Goal: Task Accomplishment & Management: Manage account settings

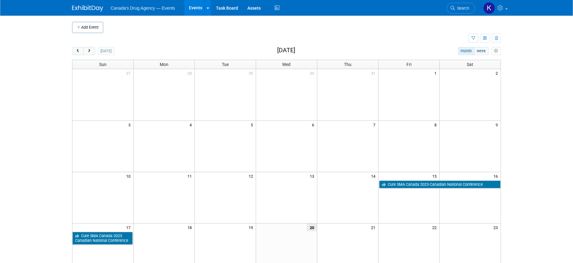
click at [226, 34] on td at bounding box center [270, 38] width 397 height 11
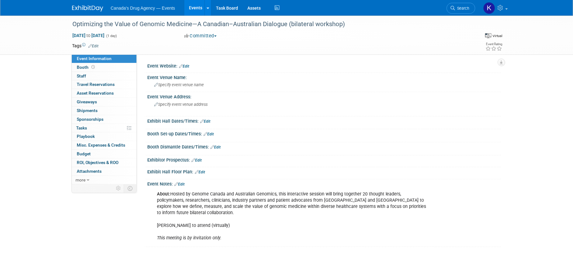
click at [194, 194] on div "About: Hosted by Genome Canada and Australian Genomics, this interactive sessio…" at bounding box center [293, 216] width 280 height 56
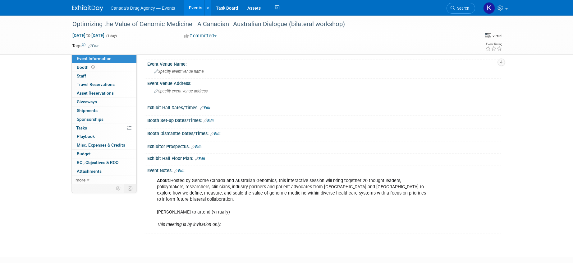
click at [286, 199] on div "About: Hosted by Genome Canada and Australian Genomics, this interactive sessio…" at bounding box center [293, 202] width 280 height 56
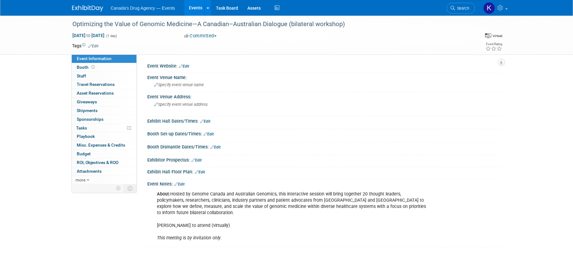
click at [356, 45] on td at bounding box center [264, 46] width 331 height 6
click at [206, 5] on link at bounding box center [207, 8] width 7 height 16
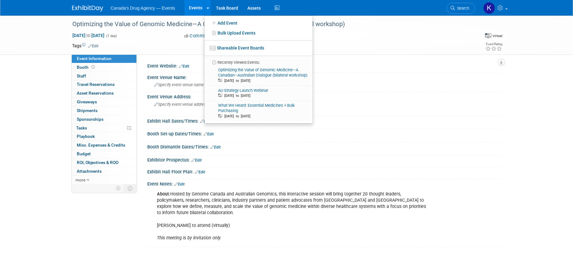
click at [445, 45] on div "Event Rating" at bounding box center [470, 47] width 73 height 11
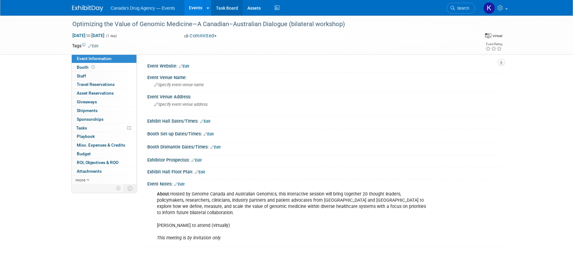
click at [237, 9] on link "Task Board" at bounding box center [226, 8] width 31 height 16
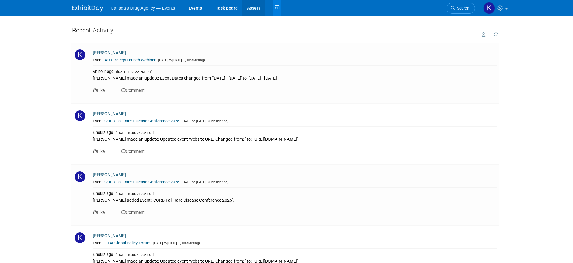
click at [258, 9] on link "Assets" at bounding box center [253, 8] width 23 height 16
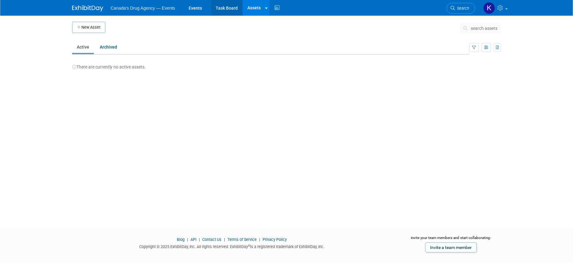
click at [235, 9] on link "Task Board" at bounding box center [226, 8] width 31 height 16
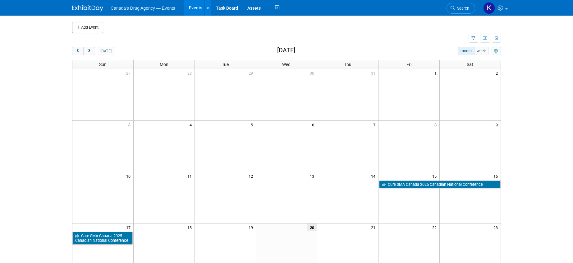
click at [494, 51] on icon "myCustomButton" at bounding box center [496, 51] width 4 height 4
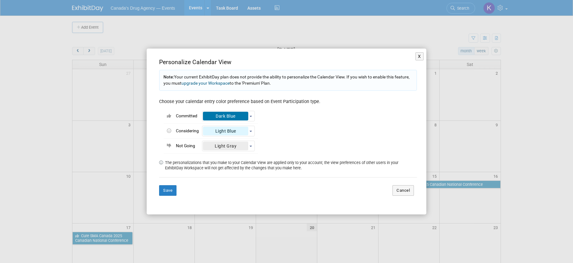
click at [528, 80] on div "X Personalize Calendar View Note: Your current ExhibitDay plan does not provide…" at bounding box center [286, 131] width 573 height 263
click at [524, 36] on div "X Personalize Calendar View Note: Your current ExhibitDay plan does not provide…" at bounding box center [286, 131] width 573 height 263
click at [420, 55] on button "X" at bounding box center [419, 56] width 8 height 8
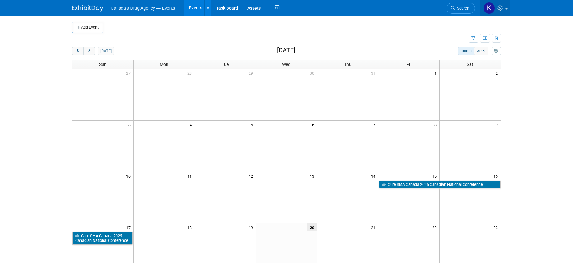
click at [505, 9] on link at bounding box center [495, 8] width 30 height 16
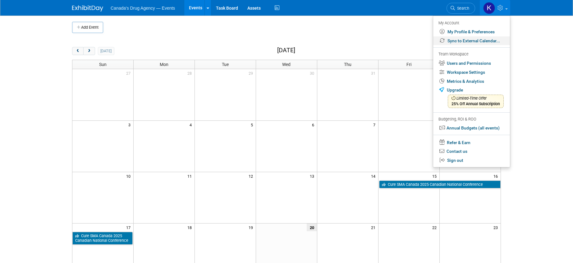
click at [481, 40] on link "Sync to External Calendar..." at bounding box center [471, 40] width 77 height 9
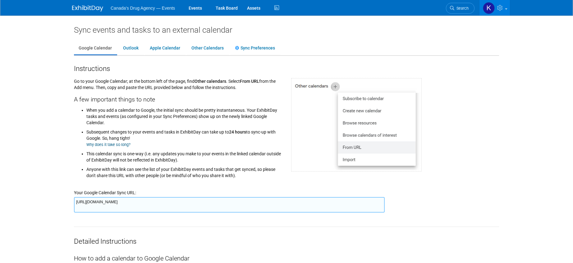
click at [167, 141] on li "Subsequent changes to your events and tasks in ExhibitDay can take up to 24 hou…" at bounding box center [183, 137] width 195 height 22
click at [130, 52] on link "Outlook" at bounding box center [130, 48] width 25 height 12
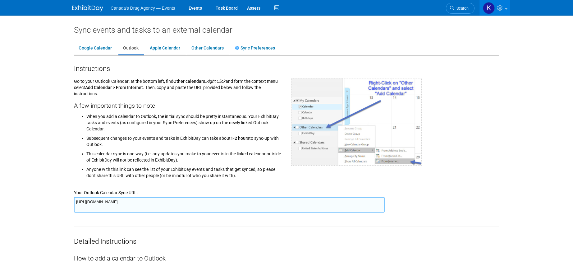
click at [196, 118] on li "When you add a calendar to Outlook, the initial sync should be pretty instantan…" at bounding box center [183, 122] width 195 height 20
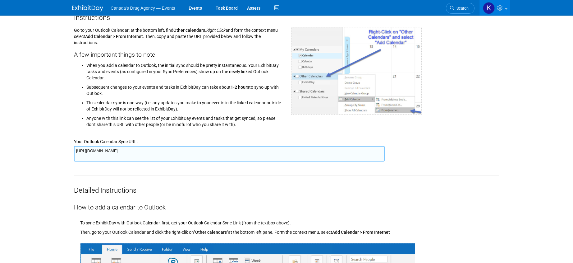
scroll to position [62, 0]
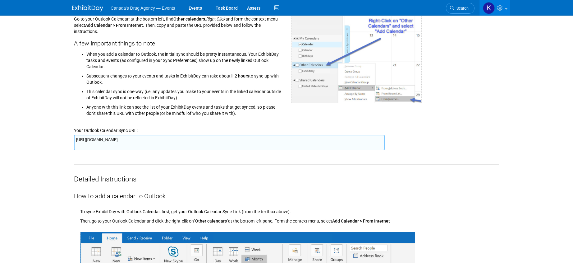
click at [88, 79] on li "Subsequent changes to your events and tasks in ExhibitDay can take about 1-2 ho…" at bounding box center [183, 78] width 195 height 16
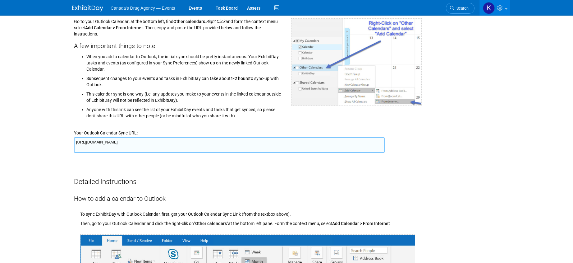
scroll to position [0, 0]
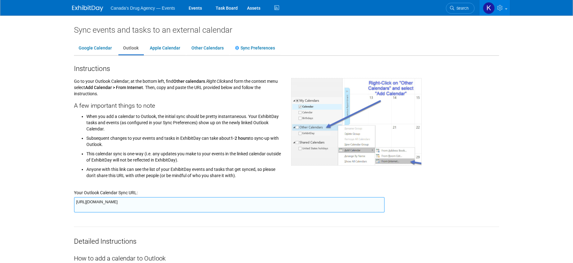
click at [106, 144] on li "Subsequent changes to your events and tasks in ExhibitDay can take about 1-2 ho…" at bounding box center [183, 140] width 195 height 16
click at [156, 150] on li "This calendar sync is one-way (i.e. any updates you make to your events in the …" at bounding box center [183, 155] width 195 height 16
click at [122, 112] on li "When you add a calendar to Outlook, the initial sync should be pretty instantan…" at bounding box center [183, 122] width 195 height 20
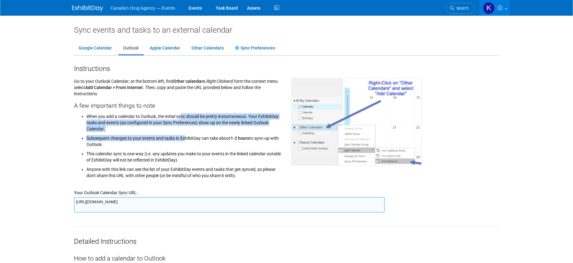
drag, startPoint x: 122, startPoint y: 124, endPoint x: 121, endPoint y: 134, distance: 10.0
click at [121, 134] on ul "When you add a calendar to Outlook, the initial sync should be pretty instantan…" at bounding box center [178, 145] width 208 height 67
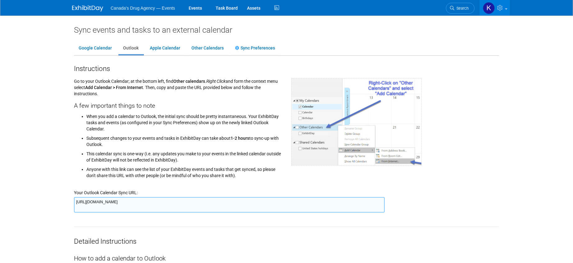
drag, startPoint x: 121, startPoint y: 134, endPoint x: 126, endPoint y: 157, distance: 23.8
click at [123, 155] on li "This calendar sync is one-way (i.e. any updates you make to your events in the …" at bounding box center [183, 155] width 195 height 16
click at [154, 158] on li "This calendar sync is one-way (i.e. any updates you make to your events in the …" at bounding box center [183, 155] width 195 height 16
drag, startPoint x: 187, startPoint y: 154, endPoint x: 154, endPoint y: 156, distance: 33.3
click at [186, 154] on li "This calendar sync is one-way (i.e. any updates you make to your events in the …" at bounding box center [183, 155] width 195 height 16
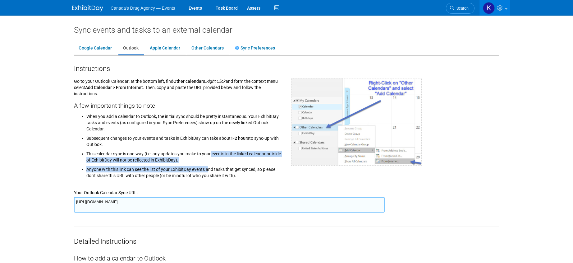
drag, startPoint x: 146, startPoint y: 153, endPoint x: 149, endPoint y: 164, distance: 10.8
click at [149, 164] on ul "When you add a calendar to Outlook, the initial sync should be pretty instantan…" at bounding box center [178, 145] width 208 height 67
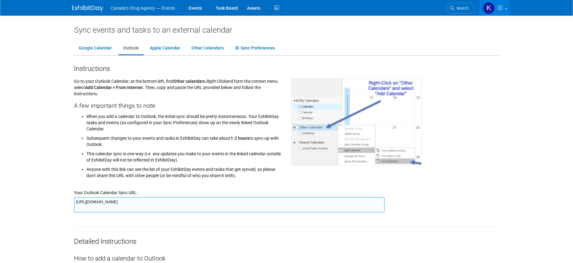
drag, startPoint x: 149, startPoint y: 164, endPoint x: 213, endPoint y: 172, distance: 64.5
click at [213, 172] on li "Anyone with this link can see the list of your ExhibitDay events and tasks that…" at bounding box center [183, 171] width 195 height 16
click at [238, 176] on li "Anyone with this link can see the list of your ExhibitDay events and tasks that…" at bounding box center [183, 171] width 195 height 16
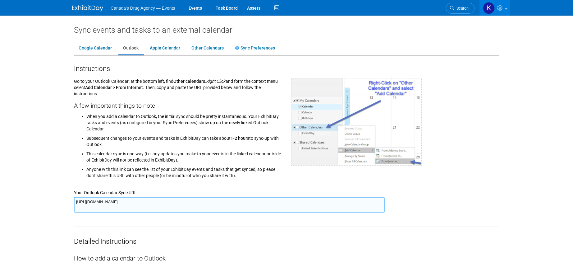
click at [256, 123] on li "When you add a calendar to Outlook, the initial sync should be pretty instantan…" at bounding box center [183, 122] width 195 height 20
click at [193, 9] on link "Events" at bounding box center [195, 8] width 23 height 16
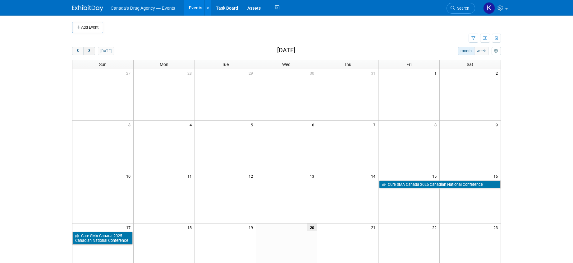
click at [91, 51] on button "next" at bounding box center [88, 51] width 11 height 8
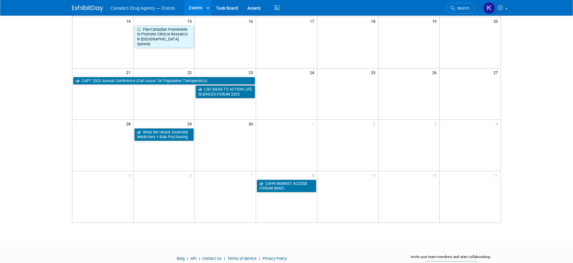
scroll to position [155, 0]
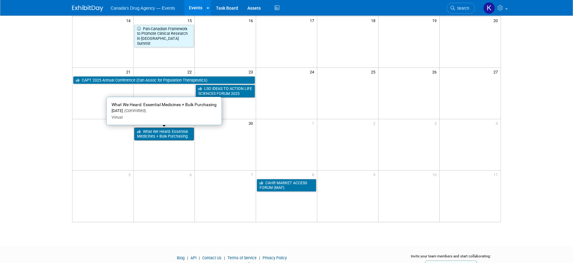
click at [179, 130] on link "What We Heard: Essential Medicines + Bulk Purchasing" at bounding box center [164, 133] width 60 height 13
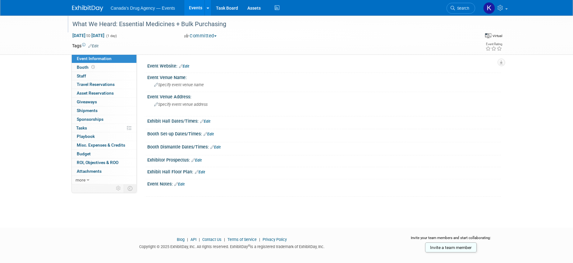
click at [212, 26] on div "What We Heard: Essential Medicines + Bulk Purchasing" at bounding box center [268, 24] width 396 height 11
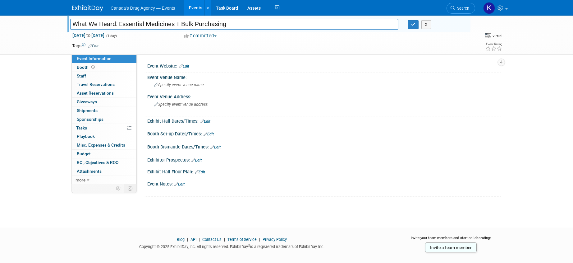
drag, startPoint x: 115, startPoint y: 23, endPoint x: 57, endPoint y: 28, distance: 58.4
click at [57, 28] on div "What We Heard: Essential Medicines + Bulk Purchasing What We Heard: Essential M…" at bounding box center [286, 35] width 573 height 39
type input "Information Session: Essential Medicines + Bulk Purchasing"
click at [16, 53] on div "What We Heard: Essential Medicines + Bulk Purchasing Information Session: Essen…" at bounding box center [286, 35] width 573 height 39
click at [37, 72] on div "What We Heard: Essential Medicines + Bulk Purchasing Information Session: Essen…" at bounding box center [286, 116] width 573 height 200
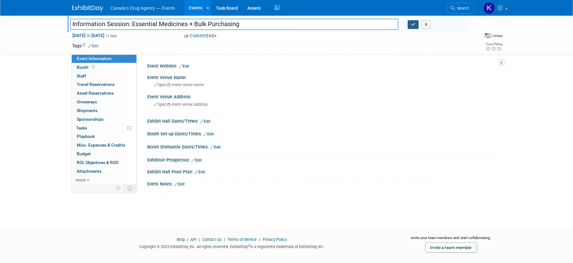
drag, startPoint x: 415, startPoint y: 26, endPoint x: 395, endPoint y: 38, distance: 22.7
click at [415, 26] on icon "button" at bounding box center [413, 24] width 4 height 4
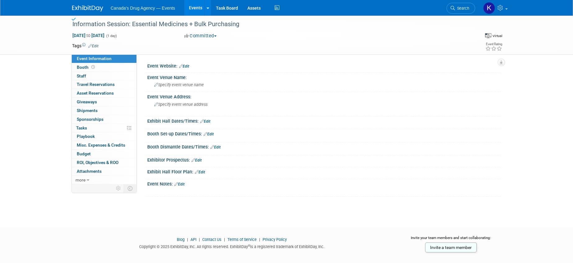
click at [89, 203] on div "Information Session: Essential Medicines + Bulk Purchasing Sep 29, 2025 to Sep …" at bounding box center [286, 116] width 573 height 200
click at [200, 12] on link "Events" at bounding box center [195, 8] width 23 height 16
